Goal: Communication & Community: Answer question/provide support

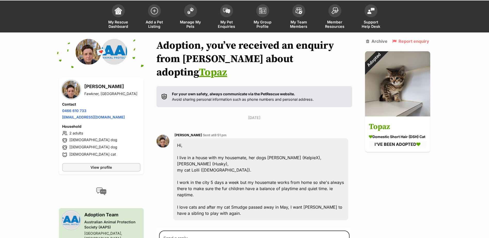
scroll to position [67, 0]
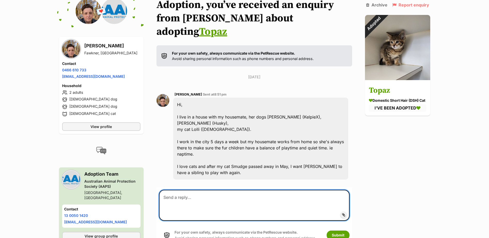
click at [221, 192] on textarea at bounding box center [254, 205] width 190 height 31
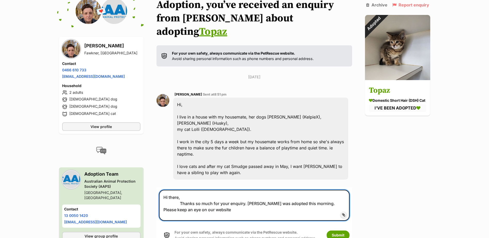
click at [225, 190] on textarea "Hi there, Thanks so much for your enquiry. Topaz was adopted this morning. Plea…" at bounding box center [254, 205] width 190 height 31
type textarea "Hi there, Thanks so much for your enquiry. Topaz was adopted this morning. Plea…"
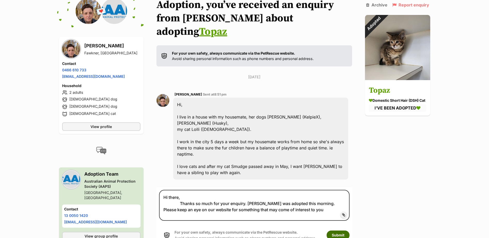
click at [344, 231] on button "Submit" at bounding box center [338, 235] width 23 height 9
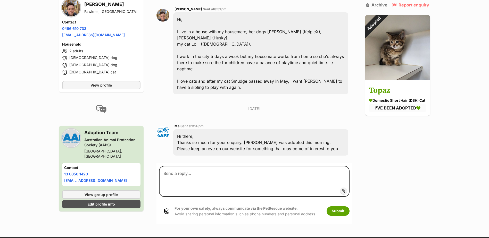
scroll to position [153, 0]
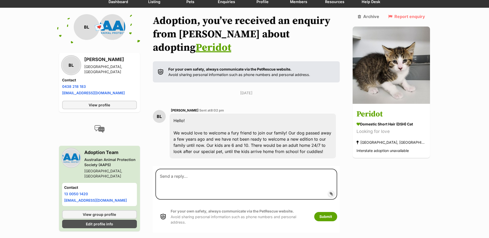
scroll to position [51, 0]
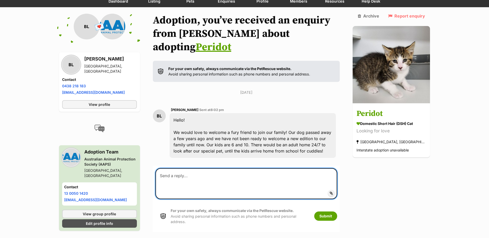
click at [231, 168] on textarea at bounding box center [247, 183] width 182 height 31
paste textarea "Amethyst"
type textarea "Amethyst"
drag, startPoint x: 77, startPoint y: 157, endPoint x: 59, endPoint y: 156, distance: 18.6
click at [59, 156] on div "Back to all conversations 💌 Conversation participant details BL BL Brooke Linde…" at bounding box center [244, 129] width 379 height 230
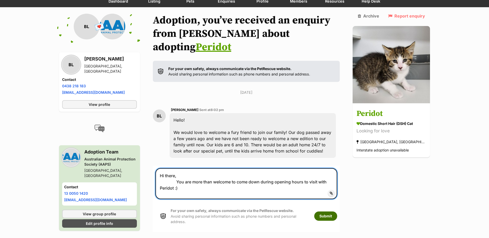
type textarea "Hi there, You are more than welcome to come down during opening hours to visit …"
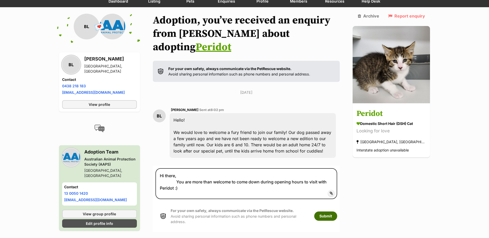
click at [337, 212] on button "Submit" at bounding box center [325, 216] width 23 height 9
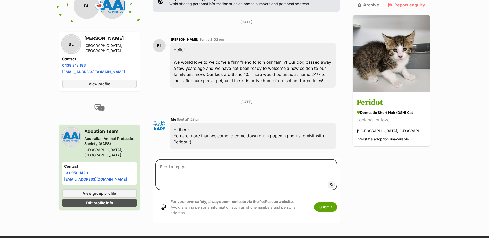
scroll to position [122, 0]
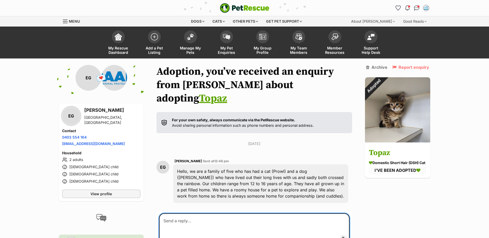
click at [228, 215] on textarea at bounding box center [254, 229] width 190 height 31
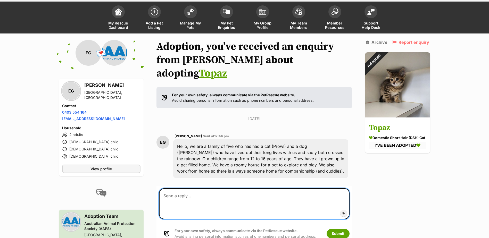
scroll to position [48, 0]
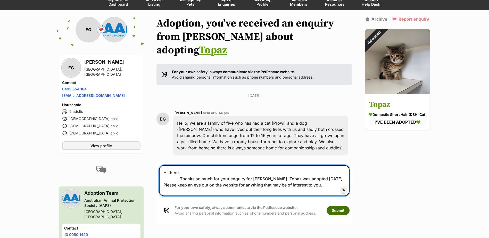
type textarea "Hi there, Thanks so much for your enquiry for [PERSON_NAME]. Topaz was adopted …"
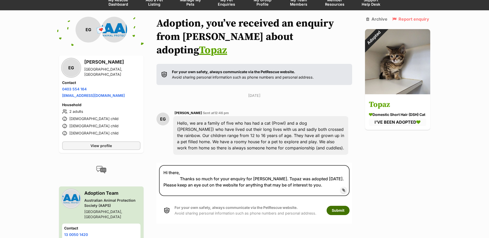
click at [340, 206] on button "Submit" at bounding box center [338, 210] width 23 height 9
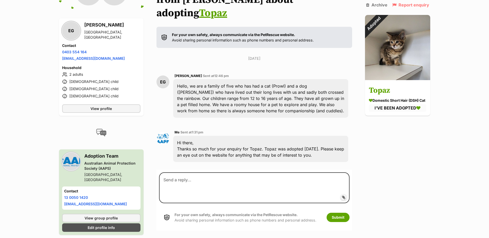
scroll to position [99, 0]
